Goal: Navigation & Orientation: Understand site structure

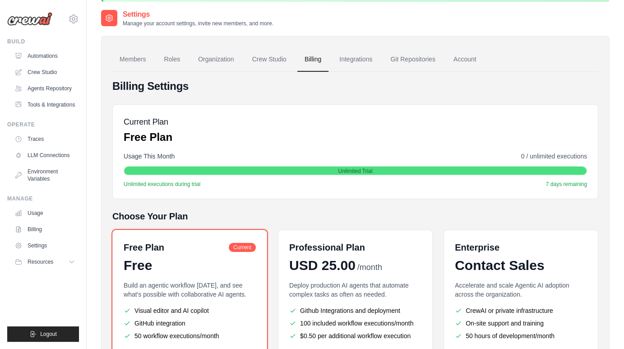
scroll to position [45, 0]
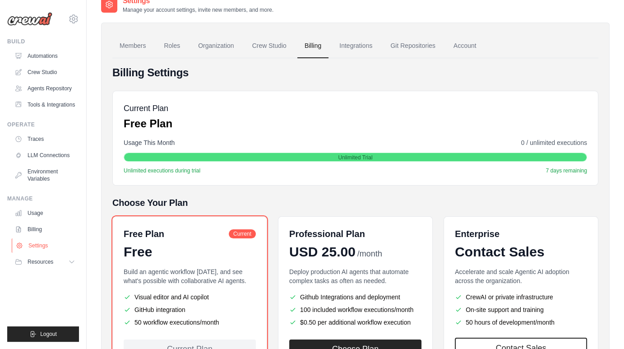
click at [41, 244] on link "Settings" at bounding box center [46, 245] width 68 height 14
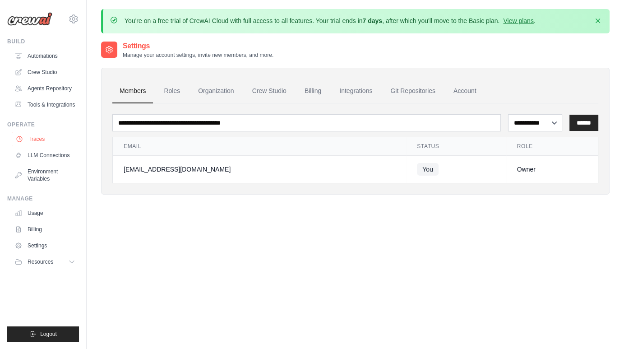
click at [37, 137] on link "Traces" at bounding box center [46, 139] width 68 height 14
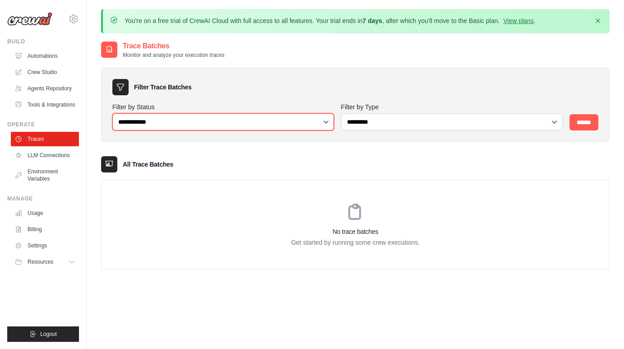
click at [325, 119] on select "**********" at bounding box center [222, 121] width 221 height 17
click at [222, 127] on select "**********" at bounding box center [222, 121] width 221 height 17
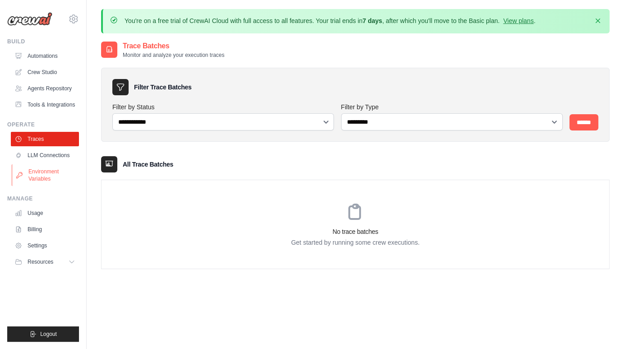
click at [38, 178] on link "Environment Variables" at bounding box center [46, 175] width 68 height 22
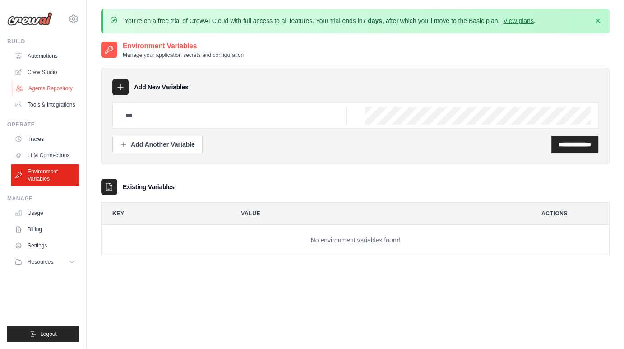
click at [40, 86] on link "Agents Repository" at bounding box center [46, 88] width 68 height 14
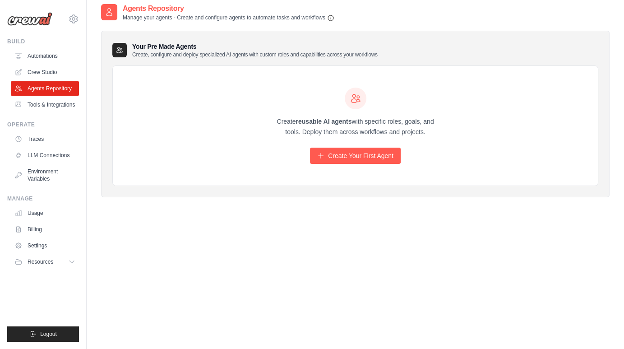
scroll to position [45, 0]
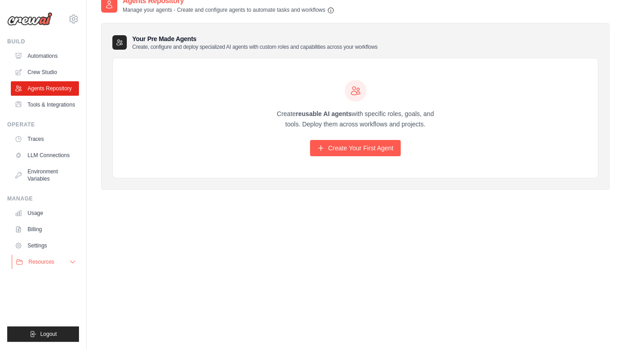
click at [69, 260] on button "Resources" at bounding box center [46, 261] width 68 height 14
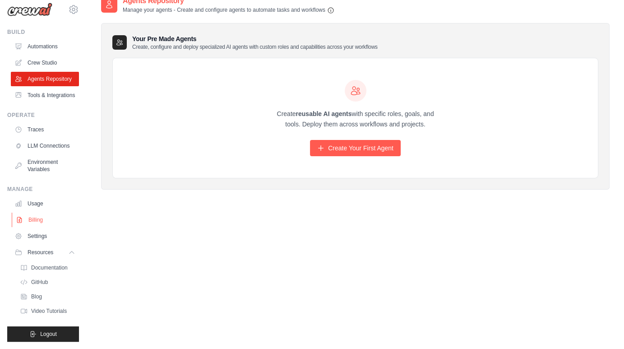
scroll to position [31, 0]
click at [32, 235] on link "Settings" at bounding box center [45, 236] width 68 height 14
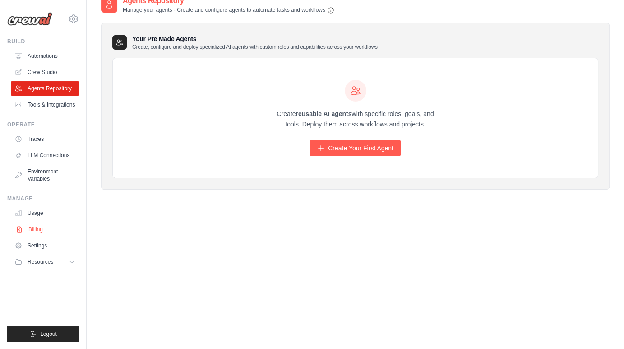
scroll to position [0, 0]
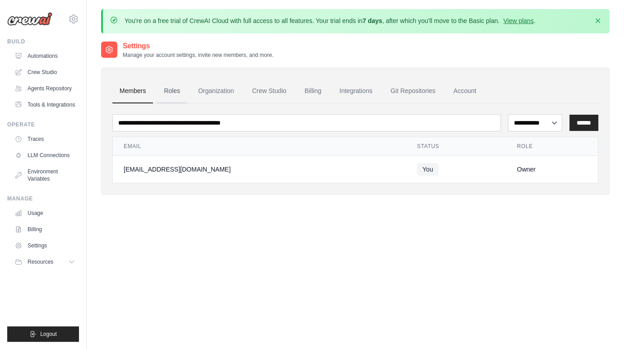
click at [170, 88] on link "Roles" at bounding box center [171, 91] width 31 height 24
